Goal: Task Accomplishment & Management: Use online tool/utility

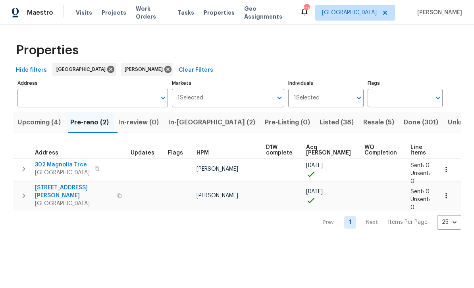
click at [58, 200] on span "Ball Ground, GA 30107" at bounding box center [73, 204] width 77 height 8
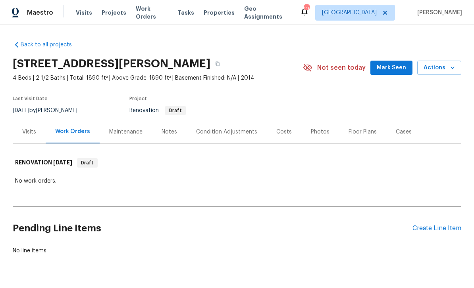
click at [393, 64] on span "Mark Seen" at bounding box center [390, 68] width 29 height 10
click at [170, 131] on div "Notes" at bounding box center [168, 132] width 15 height 8
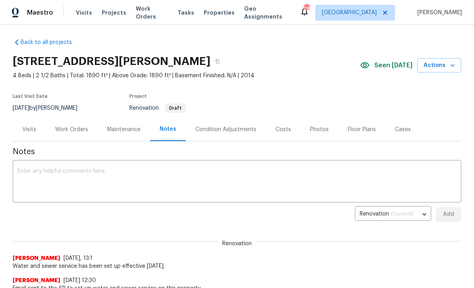
scroll to position [4, 0]
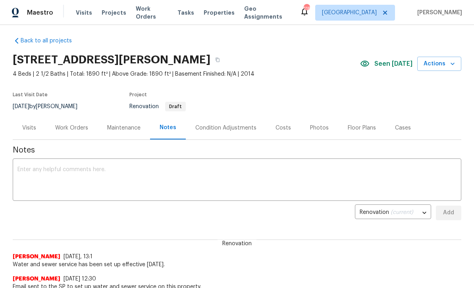
click at [69, 125] on div "Work Orders" at bounding box center [71, 128] width 33 height 8
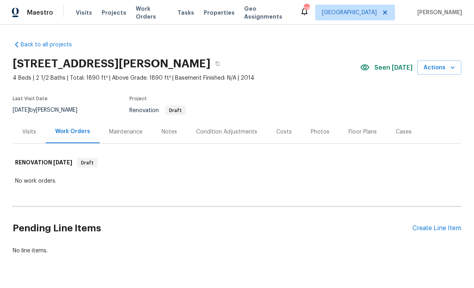
scroll to position [20, 0]
click at [431, 225] on div "Create Line Item" at bounding box center [436, 229] width 49 height 8
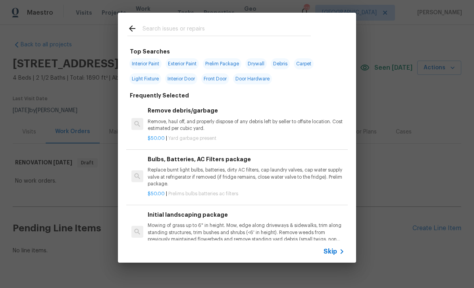
click at [155, 26] on input "text" at bounding box center [226, 30] width 168 height 12
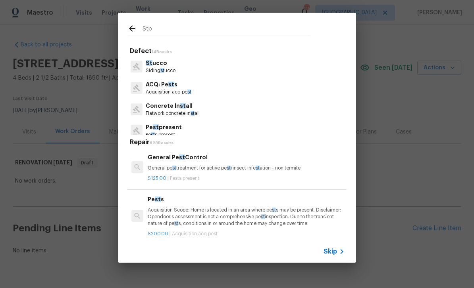
type input "Stpp"
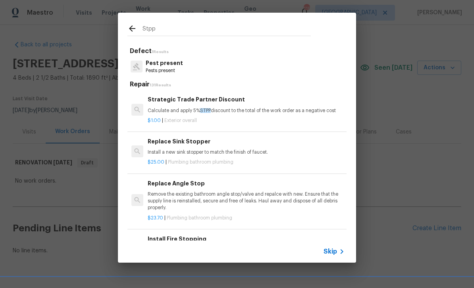
click at [167, 96] on h6 "Strategic Trade Partner Discount" at bounding box center [246, 99] width 197 height 9
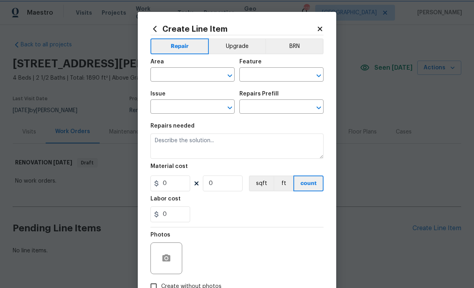
type input "Overall Exterior"
type input "Strategic Trade Partner Discount $1.00"
type textarea "Calculate and apply 5% STPP discount to the total of the work order as a negati…"
type input "1"
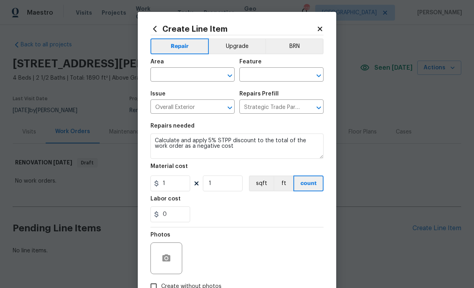
click at [164, 76] on input "text" at bounding box center [181, 75] width 62 height 12
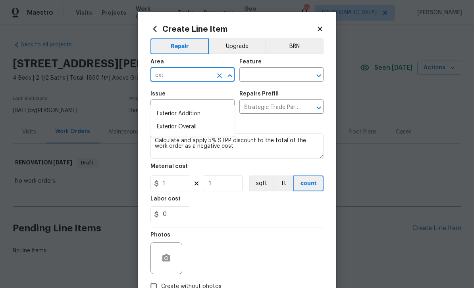
click at [163, 121] on li "Exterior Overall" at bounding box center [192, 127] width 84 height 13
type input "Exterior Overall"
click at [253, 76] on input "text" at bounding box center [270, 75] width 62 height 12
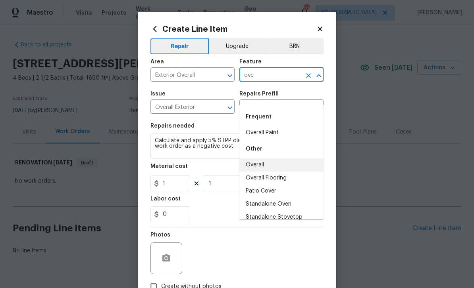
click at [257, 159] on li "Overall" at bounding box center [281, 165] width 84 height 13
type input "Overall"
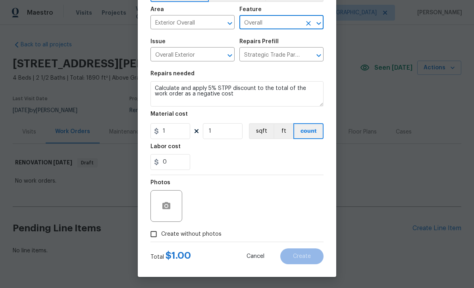
scroll to position [53, 0]
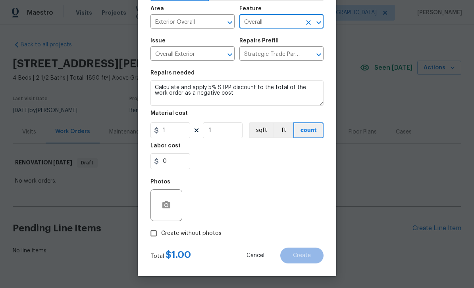
click at [154, 237] on input "Create without photos" at bounding box center [153, 233] width 15 height 15
checkbox input "true"
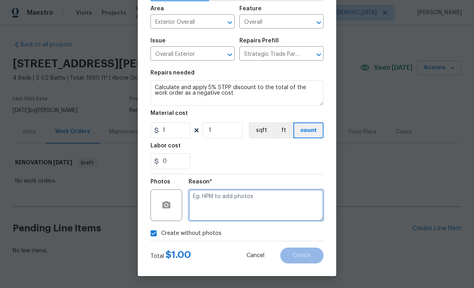
click at [290, 208] on textarea at bounding box center [255, 206] width 135 height 32
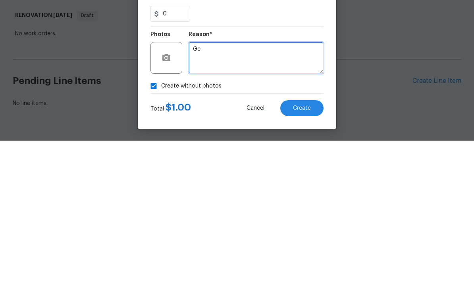
type textarea "Gc"
click at [313, 248] on button "Create" at bounding box center [301, 256] width 43 height 16
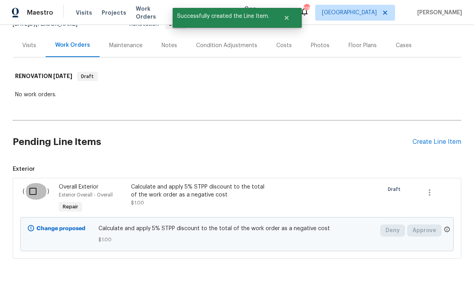
scroll to position [86, 0]
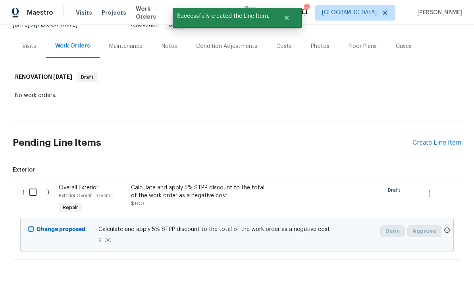
click at [32, 184] on input "checkbox" at bounding box center [36, 192] width 23 height 17
checkbox input "true"
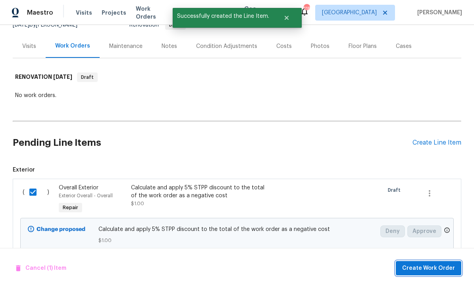
click at [439, 271] on span "Create Work Order" at bounding box center [428, 269] width 53 height 10
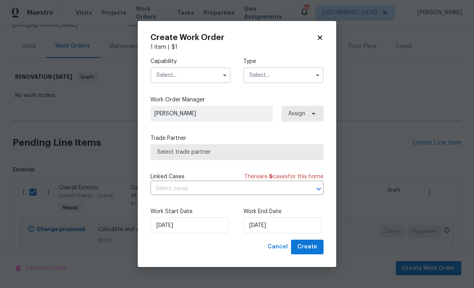
click at [167, 74] on input "text" at bounding box center [190, 75] width 80 height 16
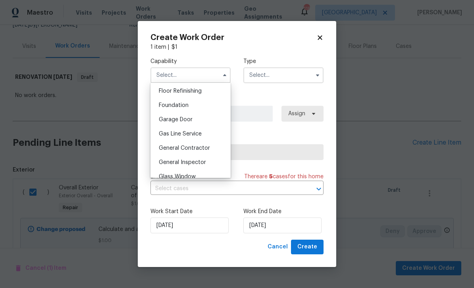
scroll to position [340, 0]
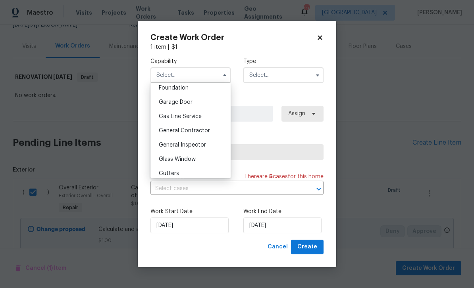
click at [166, 131] on span "General Contractor" at bounding box center [184, 131] width 51 height 6
type input "General Contractor"
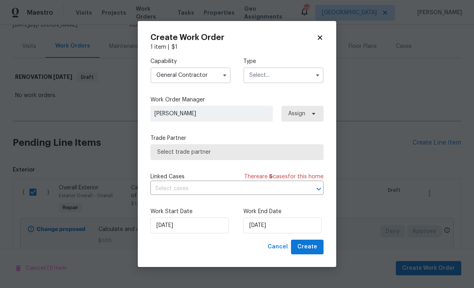
click at [296, 74] on input "text" at bounding box center [283, 75] width 80 height 16
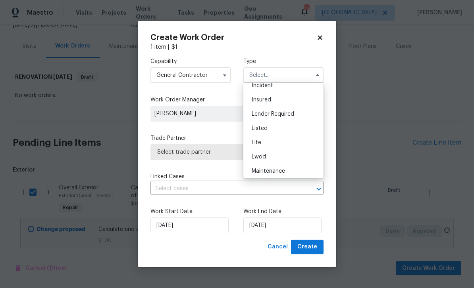
scroll to position [56, 0]
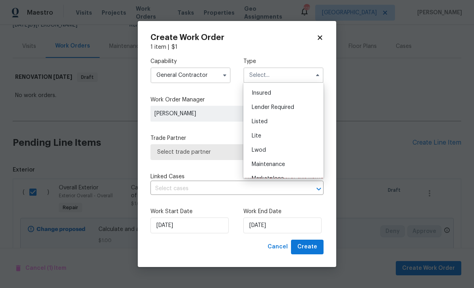
click at [292, 121] on div "Listed" at bounding box center [283, 122] width 76 height 14
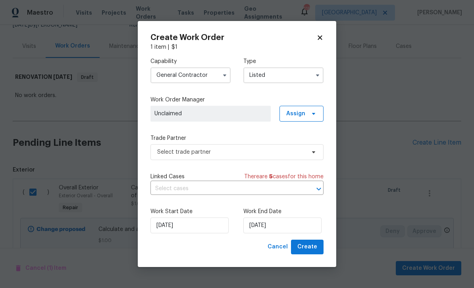
click at [313, 68] on input "Listed" at bounding box center [283, 75] width 80 height 16
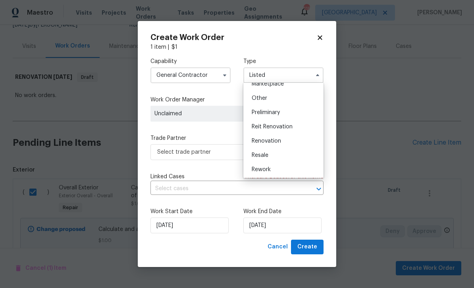
scroll to position [150, 0]
click at [296, 146] on div "Renovation" at bounding box center [283, 142] width 76 height 14
type input "Renovation"
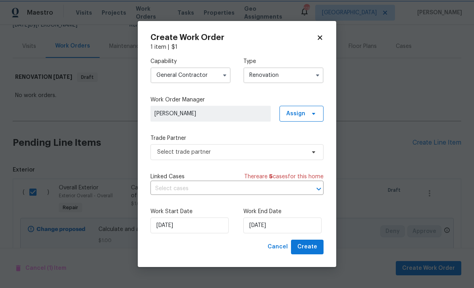
scroll to position [0, 0]
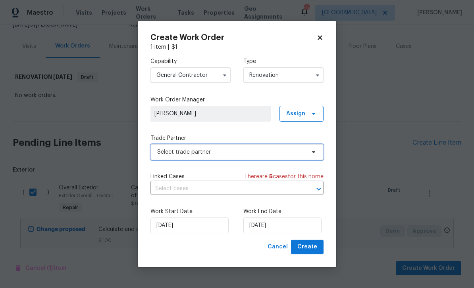
click at [303, 152] on span "Select trade partner" at bounding box center [231, 152] width 148 height 8
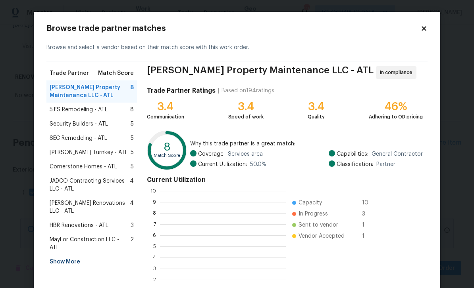
scroll to position [111, 126]
click at [60, 255] on div "Show More" at bounding box center [91, 262] width 90 height 14
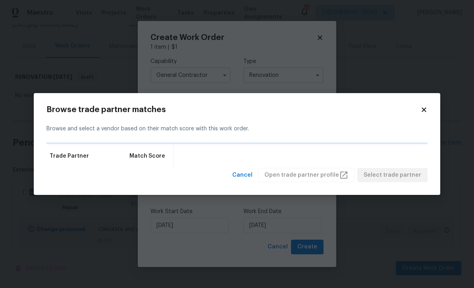
click at [40, 249] on body "Maestro Visits Projects Work Orders Tasks Properties Geo Assignments 118 Atlant…" at bounding box center [237, 144] width 474 height 288
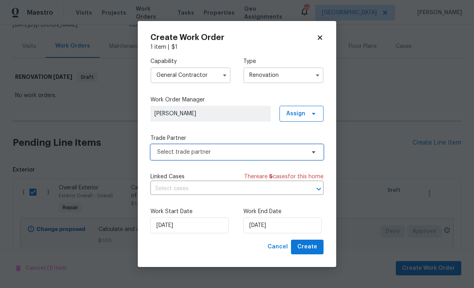
click at [176, 151] on span "Select trade partner" at bounding box center [231, 152] width 148 height 8
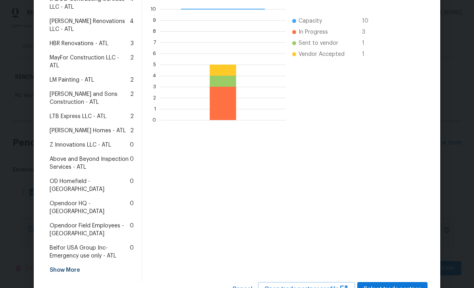
scroll to position [183, 0]
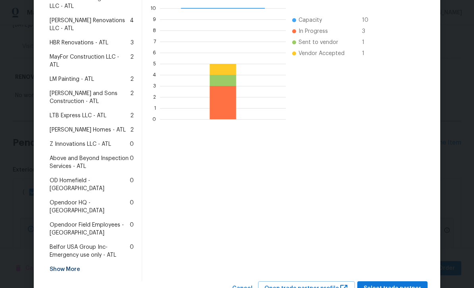
click at [62, 140] on span "Z Innovations LLC - ATL" at bounding box center [80, 144] width 61 height 8
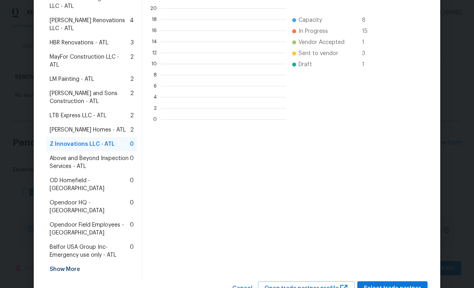
scroll to position [111, 125]
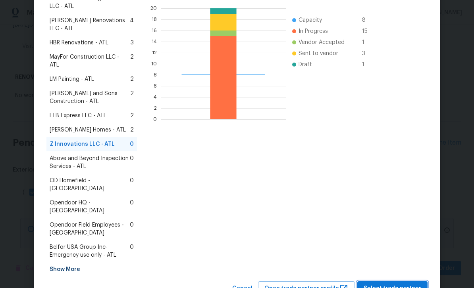
click at [382, 284] on span "Select trade partner" at bounding box center [392, 289] width 58 height 10
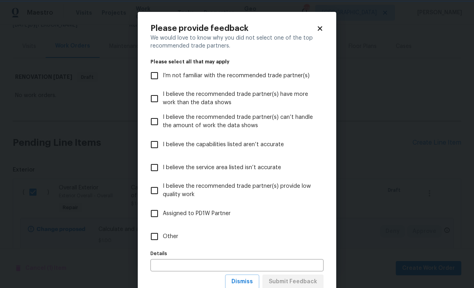
scroll to position [0, 0]
click at [153, 243] on input "Other" at bounding box center [154, 236] width 17 height 17
checkbox input "true"
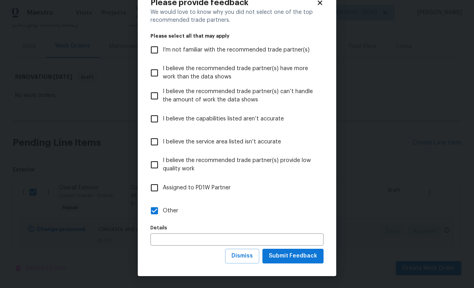
scroll to position [26, 0]
click at [285, 259] on span "Submit Feedback" at bounding box center [292, 256] width 48 height 10
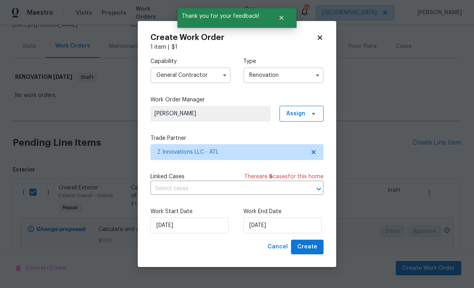
scroll to position [0, 0]
click at [274, 226] on input "[DATE]" at bounding box center [282, 226] width 78 height 16
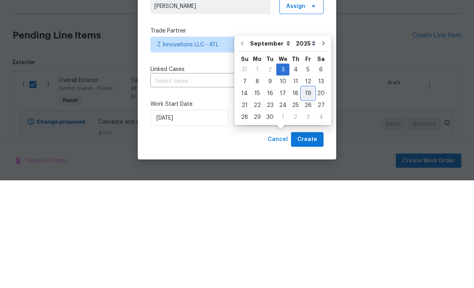
click at [310, 195] on div "14 15 16 17 18 19 20" at bounding box center [282, 201] width 89 height 12
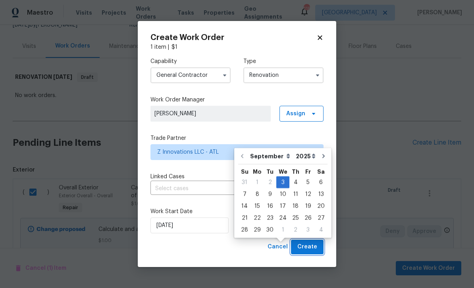
click at [311, 243] on button "Create" at bounding box center [307, 247] width 33 height 15
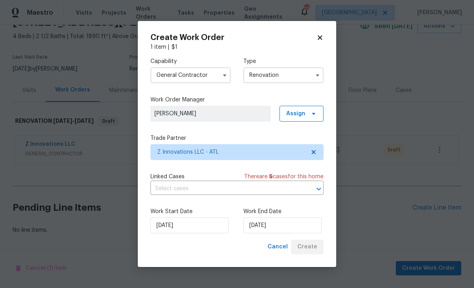
scroll to position [16, 0]
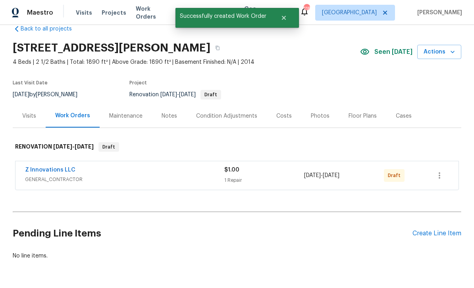
click at [434, 230] on div "Create Line Item" at bounding box center [436, 234] width 49 height 8
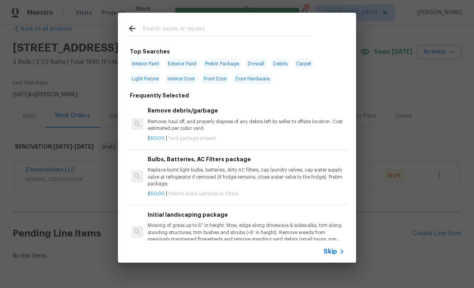
click at [151, 29] on input "text" at bounding box center [226, 30] width 168 height 12
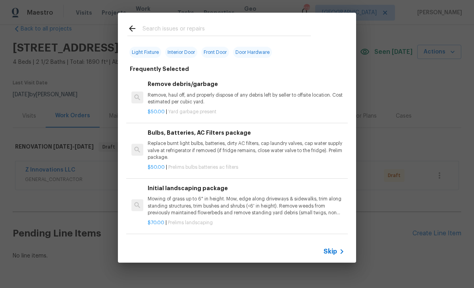
scroll to position [41, 0]
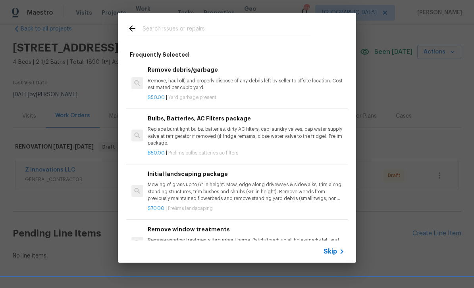
click at [170, 191] on p "Mowing of grass up to 6" in height. Mow, edge along driveways & sidewalks, trim…" at bounding box center [246, 192] width 197 height 20
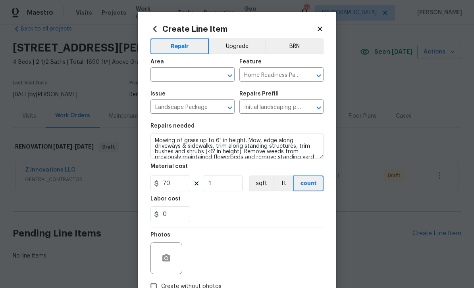
click at [165, 71] on input "text" at bounding box center [181, 75] width 62 height 12
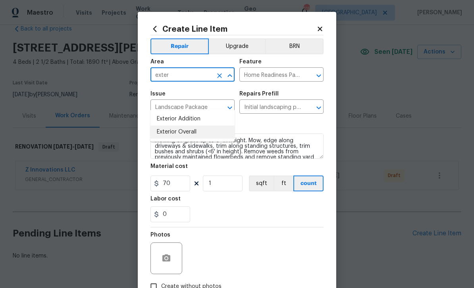
click at [171, 126] on li "Exterior Overall" at bounding box center [192, 132] width 84 height 13
type input "Exterior Overall"
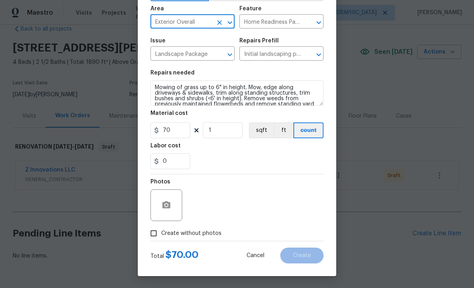
scroll to position [55, 0]
click at [169, 204] on icon "button" at bounding box center [166, 204] width 8 height 7
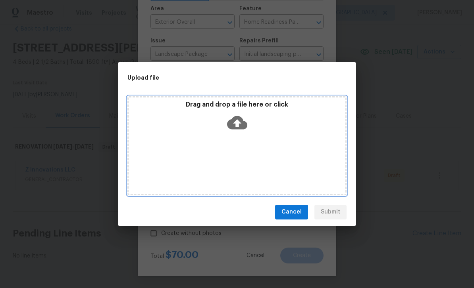
click at [156, 138] on div "Drag and drop a file here or click" at bounding box center [236, 145] width 219 height 99
